Goal: Information Seeking & Learning: Learn about a topic

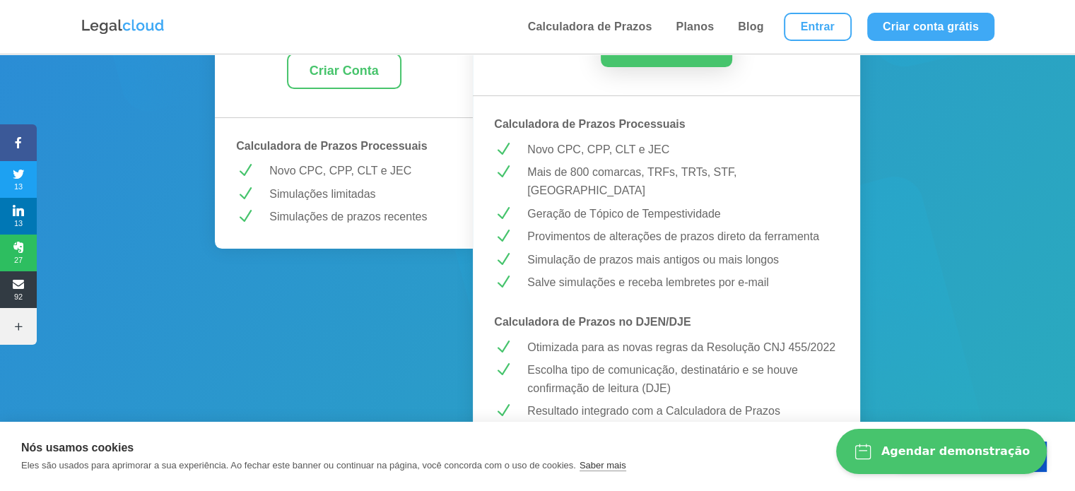
scroll to position [353, 0]
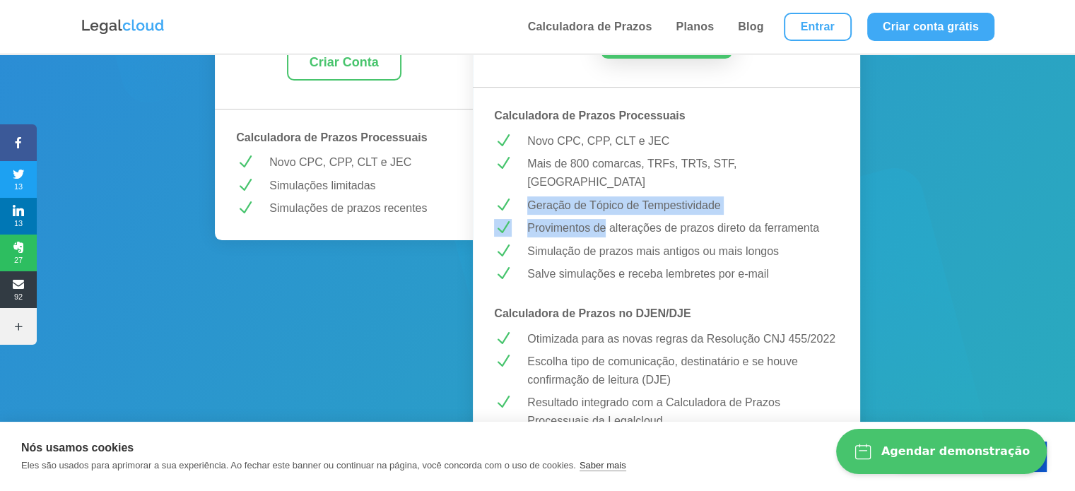
drag, startPoint x: 526, startPoint y: 186, endPoint x: 604, endPoint y: 213, distance: 83.2
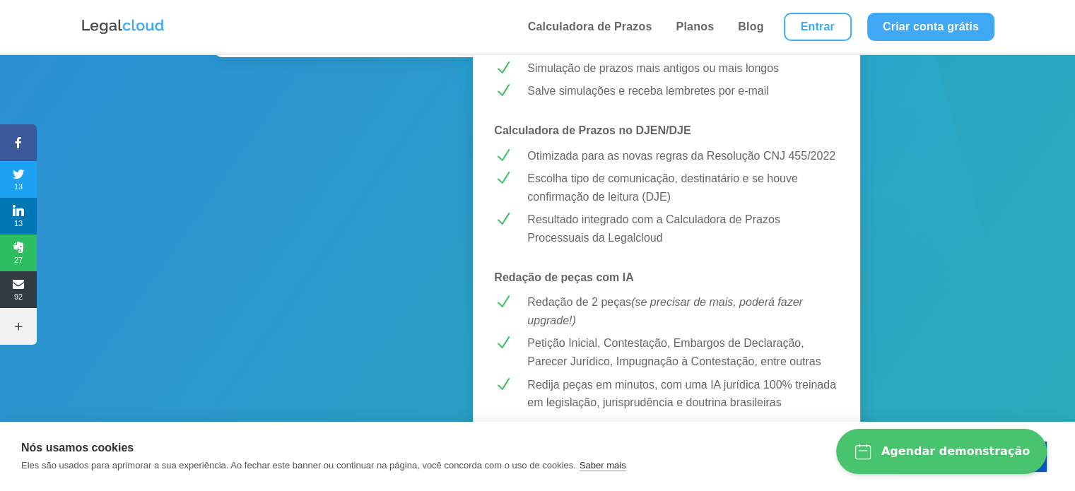
scroll to position [566, 0]
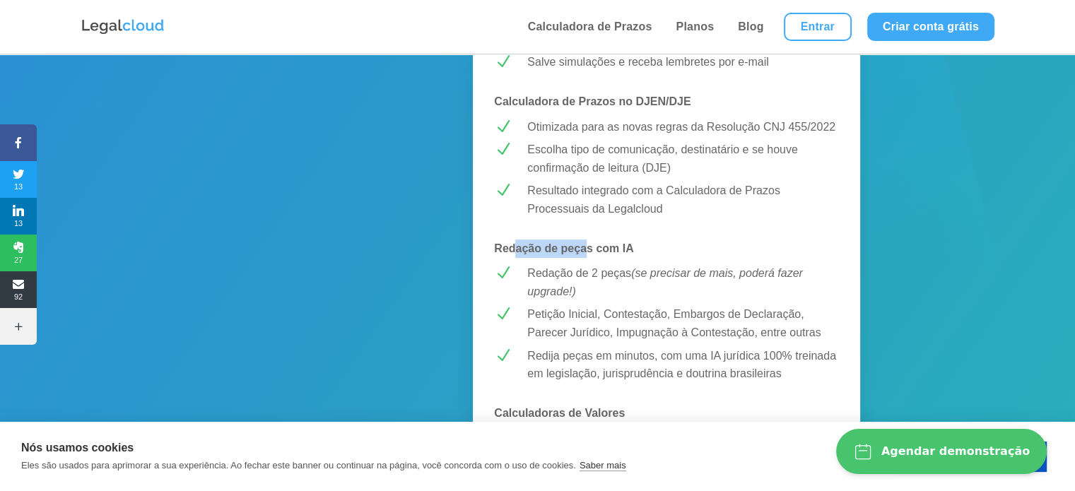
drag, startPoint x: 517, startPoint y: 235, endPoint x: 586, endPoint y: 234, distance: 69.3
click at [586, 242] on strong "Redação de peças com IA" at bounding box center [563, 248] width 139 height 12
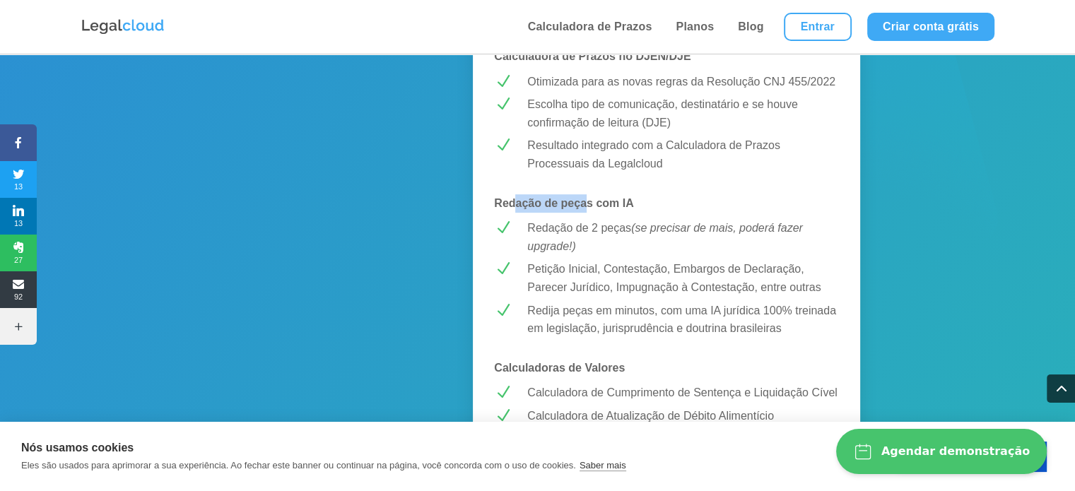
scroll to position [636, 0]
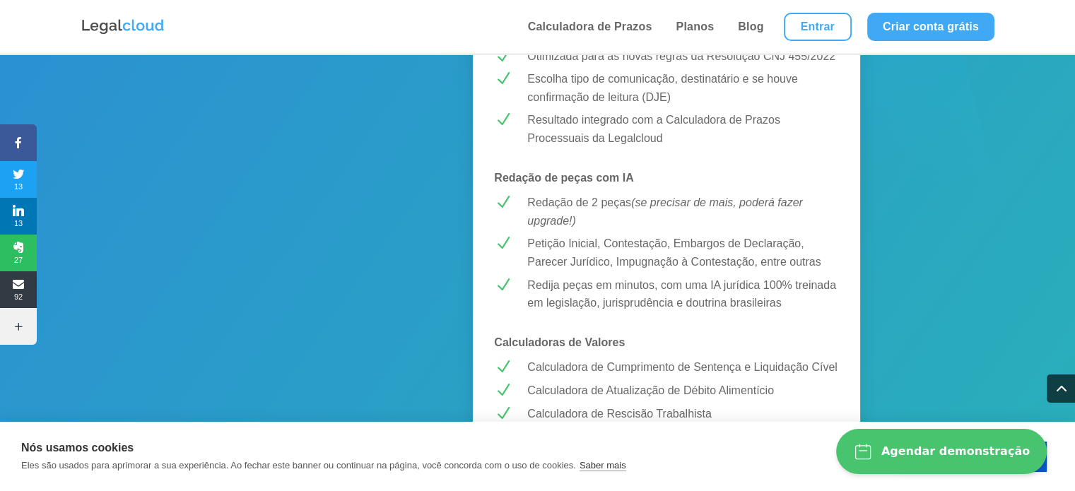
click at [631, 282] on p "Redija peças em minutos, com uma IA jurídica 100% treinada em legislação, juris…" at bounding box center [683, 294] width 312 height 36
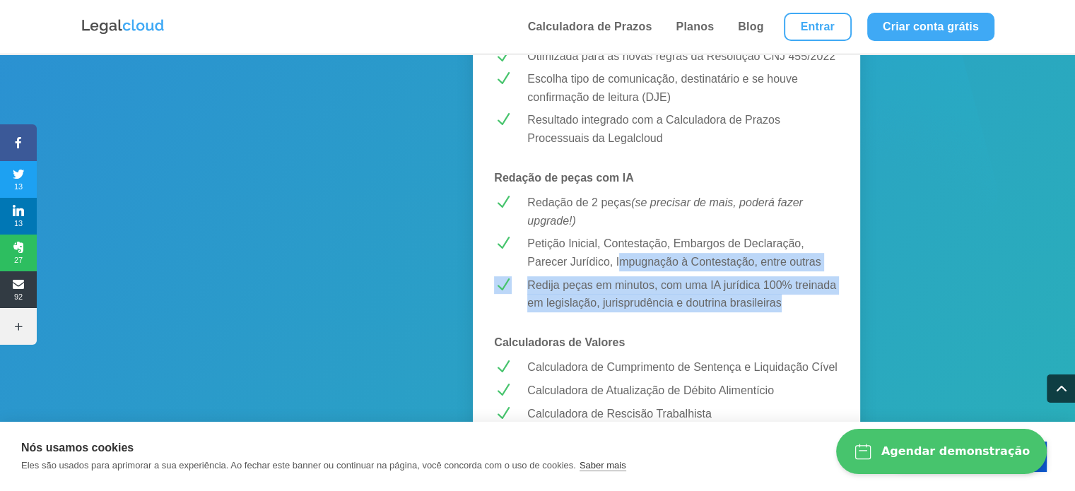
drag, startPoint x: 623, startPoint y: 242, endPoint x: 772, endPoint y: 253, distance: 149.5
click at [772, 253] on div "MELHOR CUSTO-BENEFÍCIO! PREMIUM R$ 43,99 /mês Testar Grátis Calculadora de Praz…" at bounding box center [666, 373] width 387 height 1518
click at [769, 276] on p "Redija peças em minutos, com uma IA jurídica 100% treinada em legislação, juris…" at bounding box center [683, 294] width 312 height 36
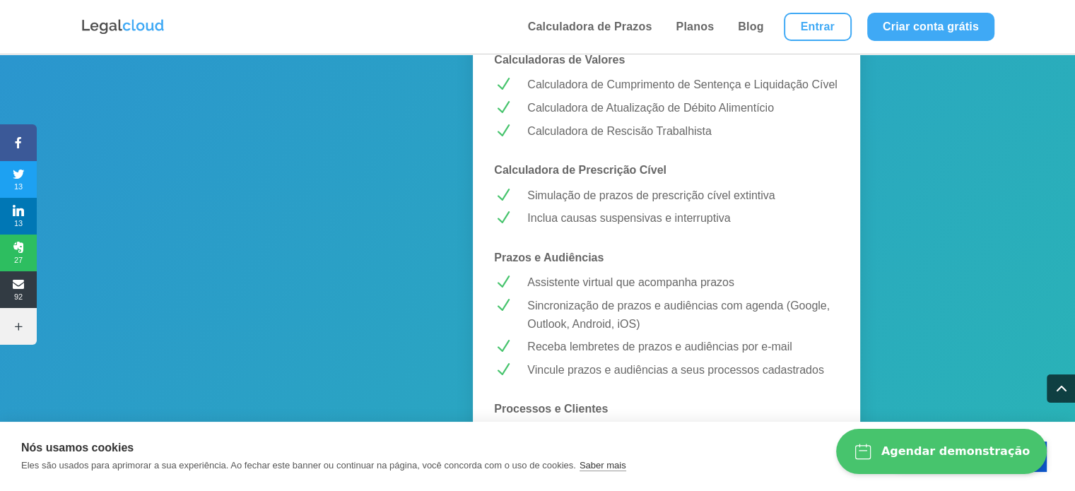
scroll to position [990, 0]
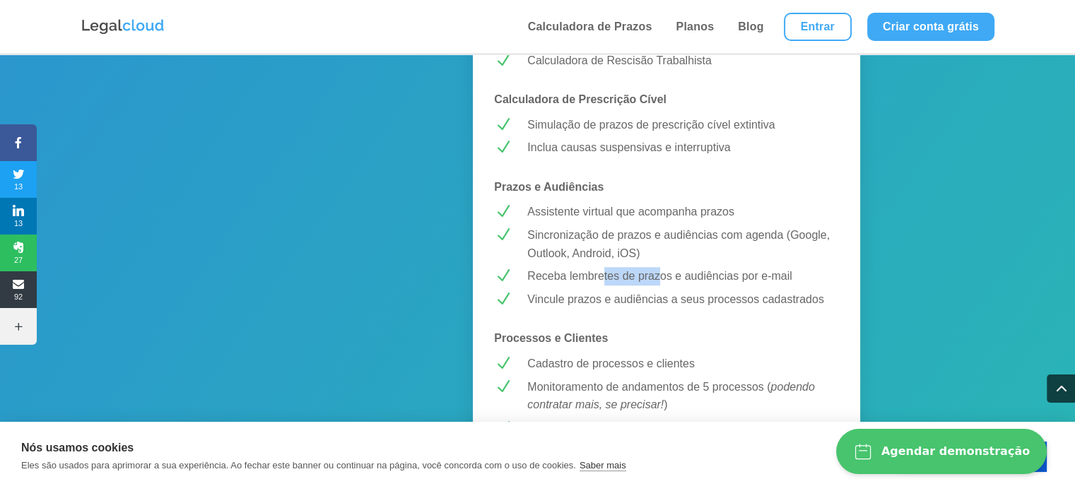
drag, startPoint x: 604, startPoint y: 255, endPoint x: 662, endPoint y: 258, distance: 58.7
click at [662, 267] on p "Receba lembretes de prazos e audiências por e-mail" at bounding box center [683, 276] width 312 height 18
drag, startPoint x: 596, startPoint y: 274, endPoint x: 691, endPoint y: 286, distance: 96.3
click at [691, 291] on p "Vincule prazos e audiências a seus processos cadastrados" at bounding box center [683, 300] width 312 height 18
click at [712, 329] on p "Processos e Clientes" at bounding box center [666, 338] width 345 height 18
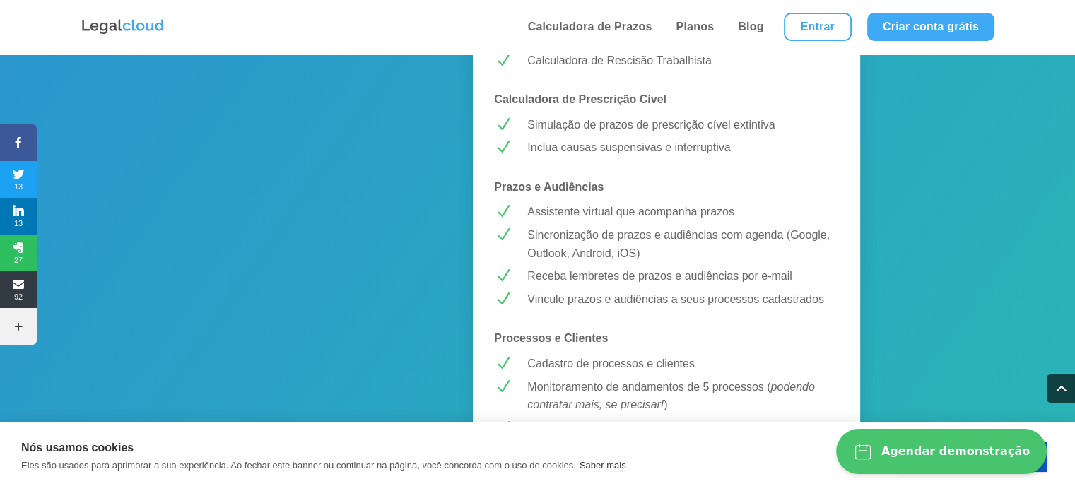
scroll to position [1060, 0]
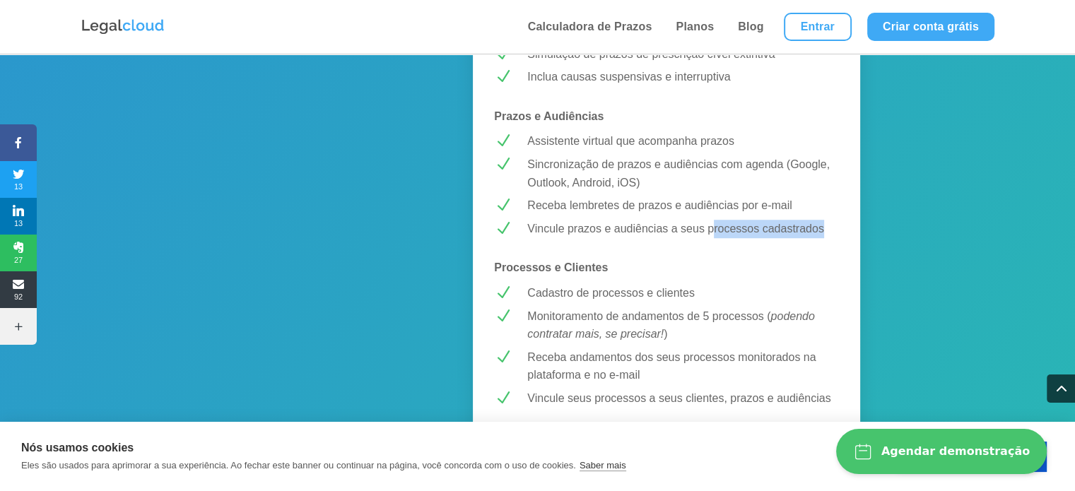
drag, startPoint x: 715, startPoint y: 214, endPoint x: 826, endPoint y: 204, distance: 110.7
click at [826, 220] on p "Vincule prazos e audiências a seus processos cadastrados" at bounding box center [683, 229] width 312 height 18
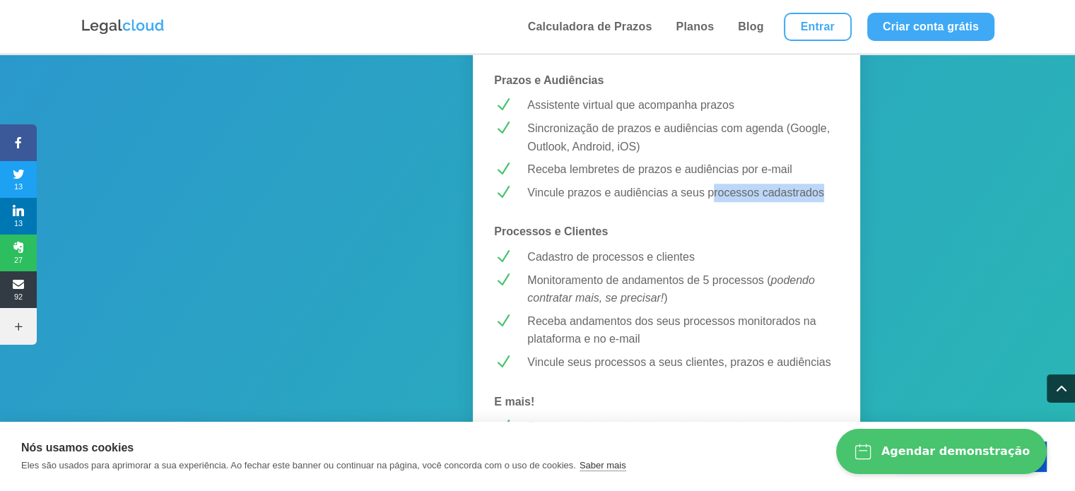
scroll to position [1131, 0]
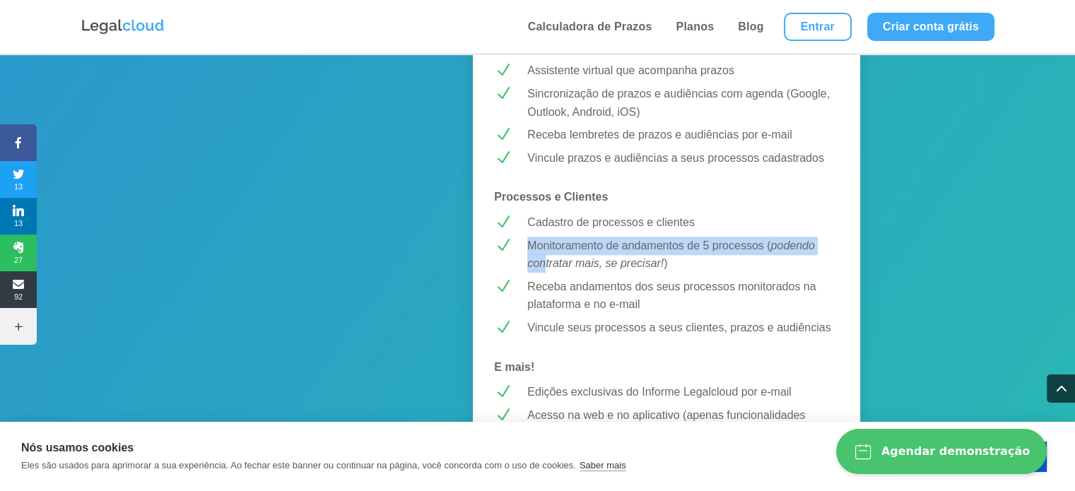
drag, startPoint x: 517, startPoint y: 232, endPoint x: 546, endPoint y: 241, distance: 31.1
click at [546, 241] on div "Monitoramento de andamentos de 5 processos ( podendo contratar mais, se precisa…" at bounding box center [678, 255] width 322 height 36
click at [570, 288] on p "Receba andamentos dos seus processos monitorados na plataforma e no e-mail" at bounding box center [683, 296] width 312 height 36
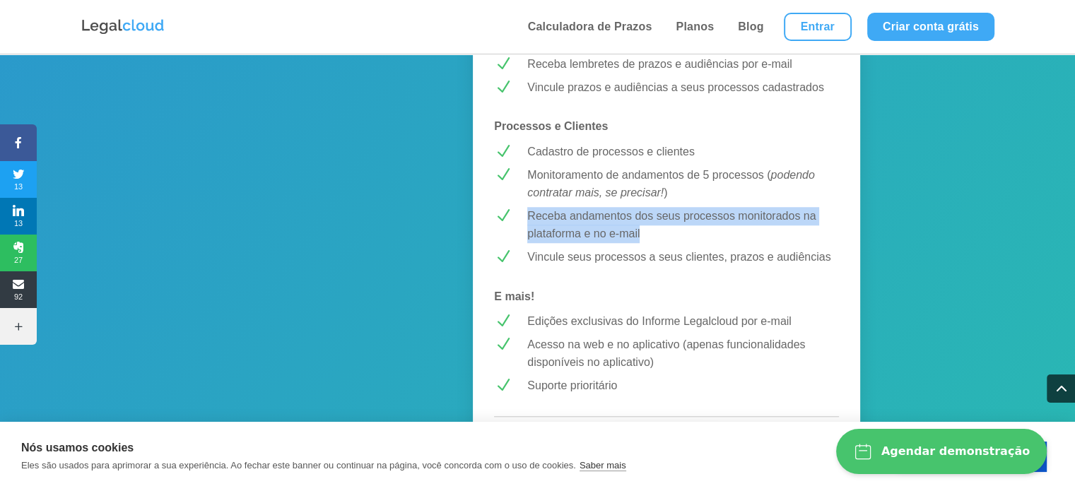
drag, startPoint x: 665, startPoint y: 242, endPoint x: 699, endPoint y: 221, distance: 41.0
click at [699, 221] on p "Receba andamentos dos seus processos monitorados na plataforma e no e-mail" at bounding box center [683, 225] width 312 height 36
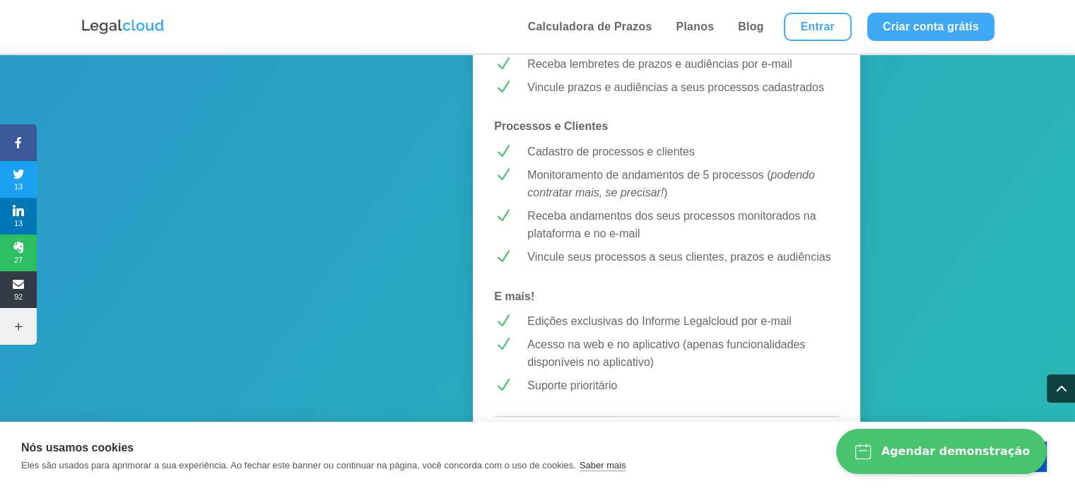
click at [636, 248] on p "Vincule seus processos a seus clientes, prazos e audiências" at bounding box center [683, 257] width 312 height 18
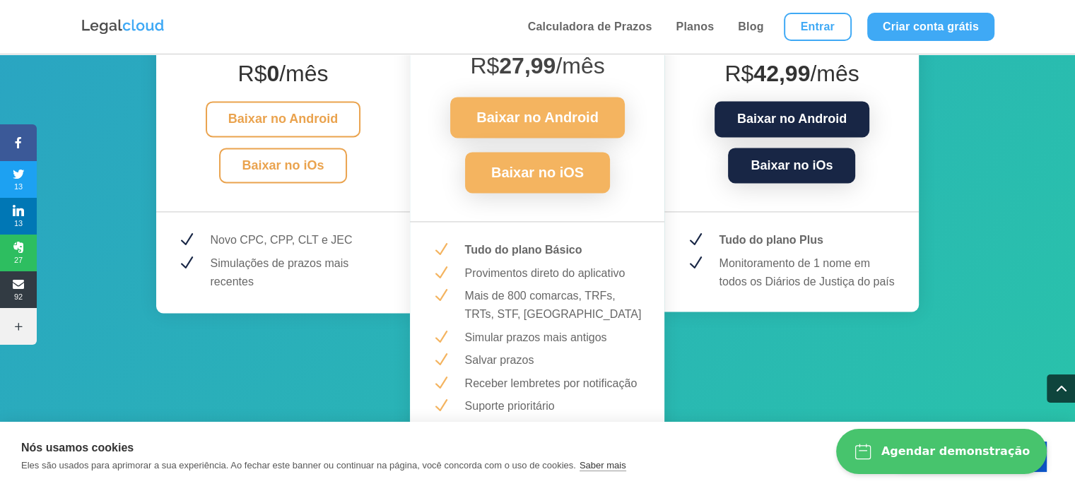
scroll to position [1979, 0]
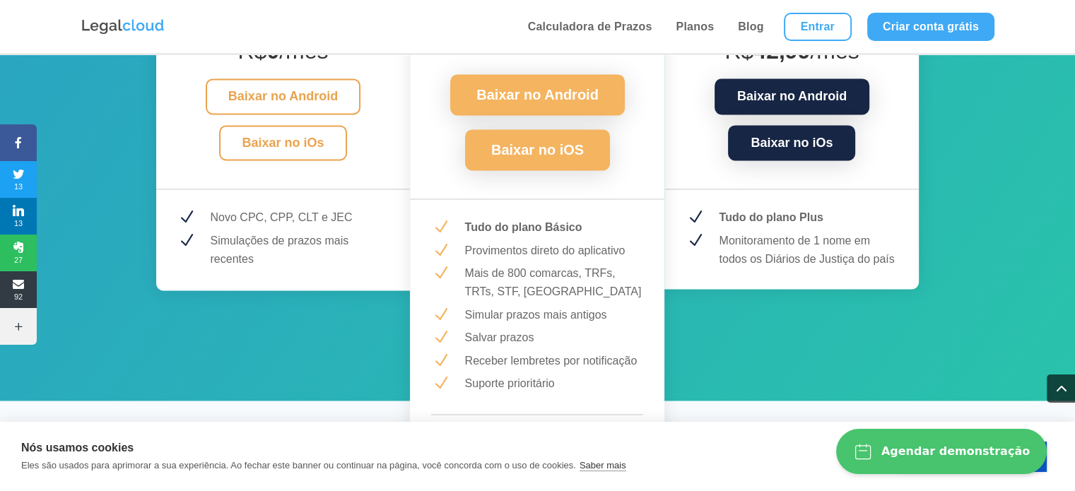
click at [573, 352] on p "Receber lembretes por notificação" at bounding box center [553, 361] width 179 height 18
click at [557, 375] on p "Suporte prioritário" at bounding box center [553, 384] width 179 height 18
drag, startPoint x: 572, startPoint y: 371, endPoint x: 442, endPoint y: 355, distance: 131.1
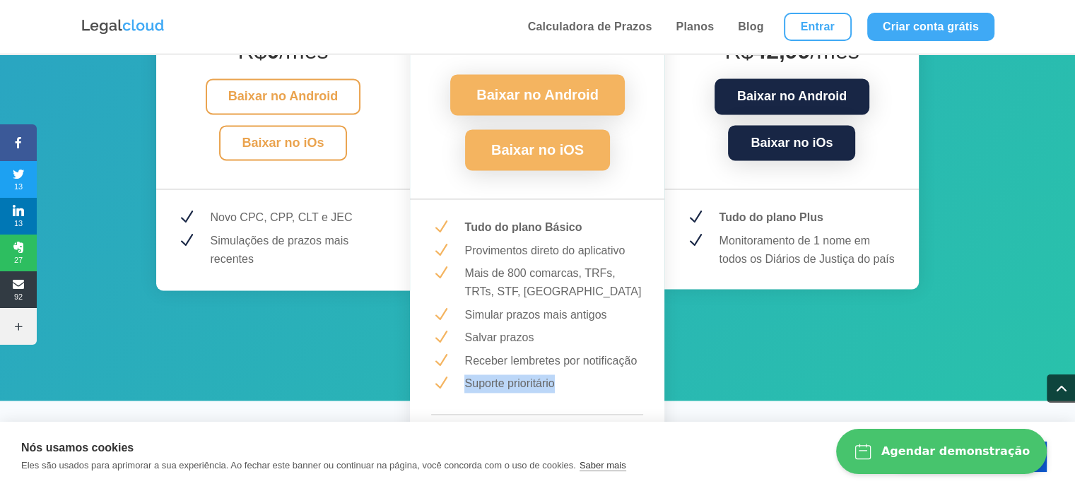
click at [442, 375] on div "N Suporte prioritário" at bounding box center [537, 384] width 212 height 18
click at [447, 375] on span "N" at bounding box center [440, 384] width 18 height 18
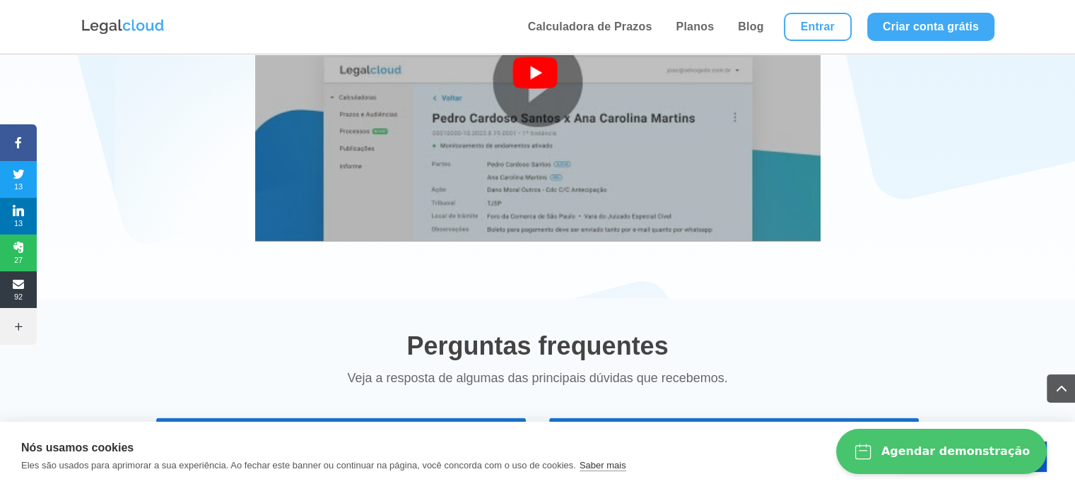
scroll to position [2616, 0]
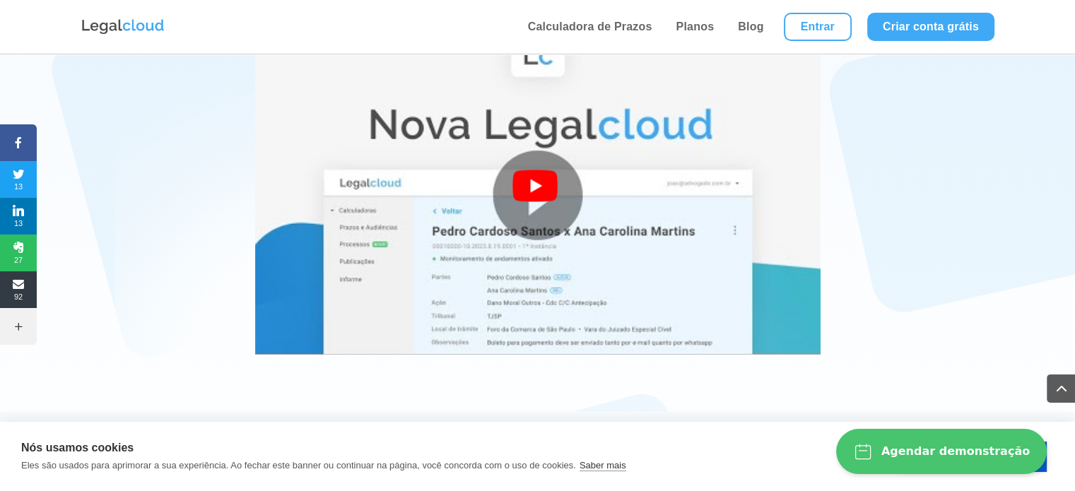
click at [530, 170] on div at bounding box center [538, 195] width 51 height 51
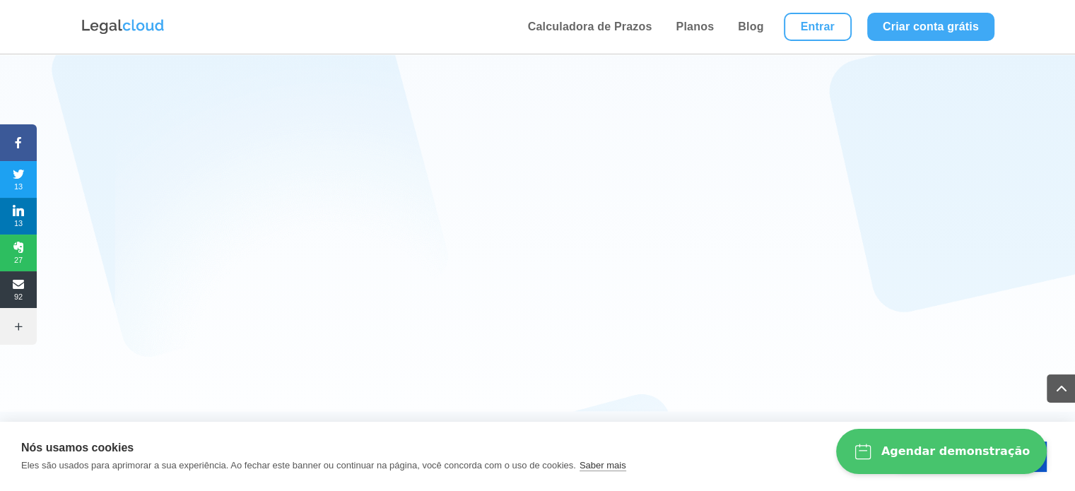
drag, startPoint x: 935, startPoint y: 299, endPoint x: 925, endPoint y: 336, distance: 38.3
click at [925, 336] on div "Quer ver como funciona? Assista na prática alguns dos principais benefícios da …" at bounding box center [537, 157] width 1075 height 510
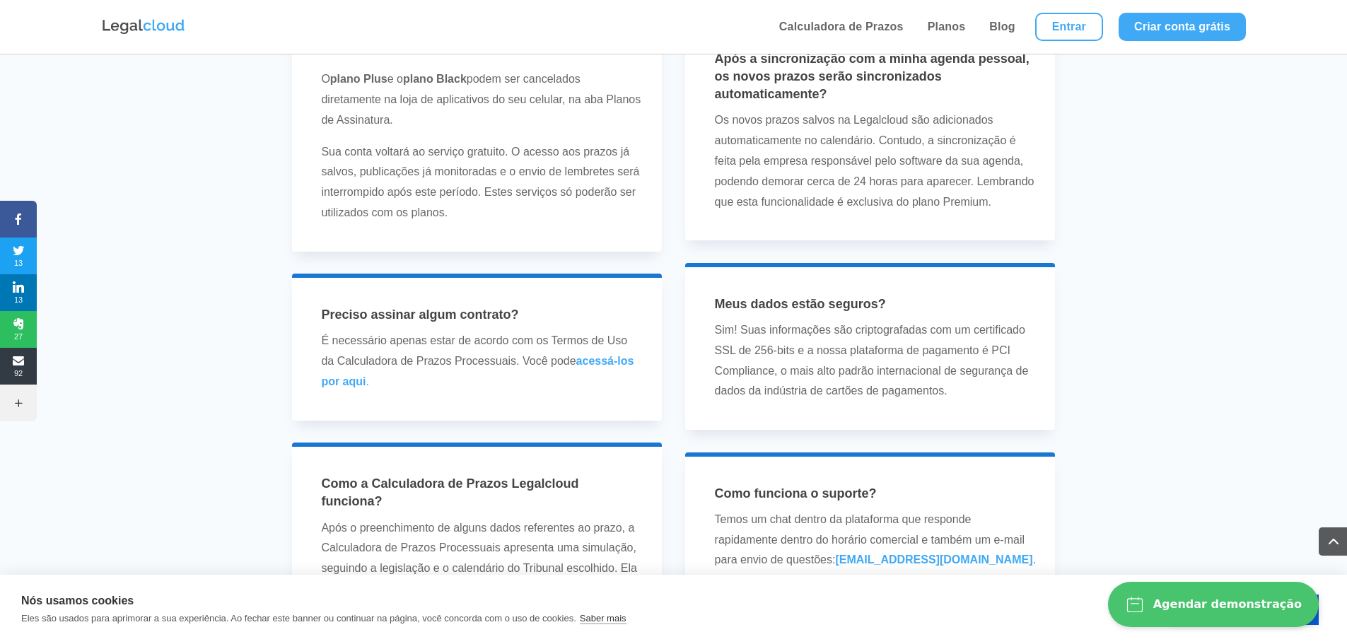
scroll to position [3602, 0]
